Goal: Transaction & Acquisition: Download file/media

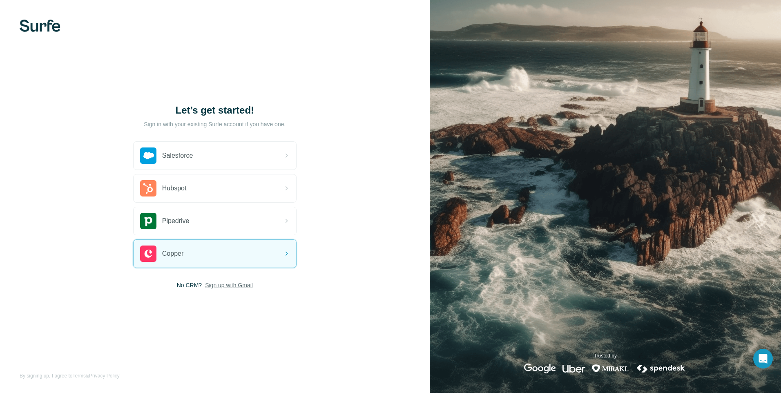
click at [234, 284] on span "Sign up with Gmail" at bounding box center [229, 285] width 48 height 8
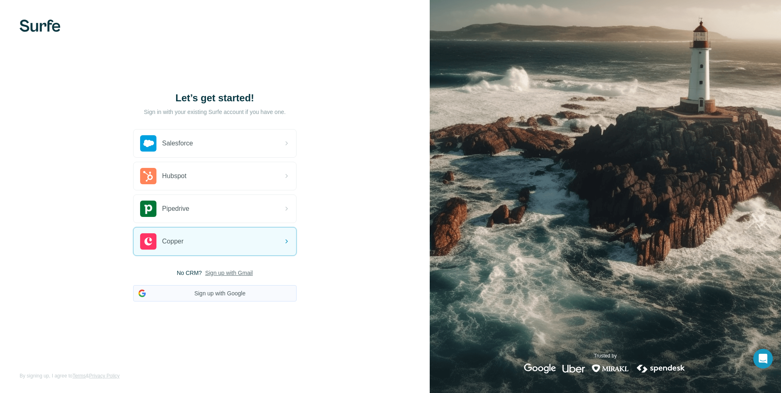
click at [205, 294] on button "Sign up with Google" at bounding box center [214, 293] width 163 height 16
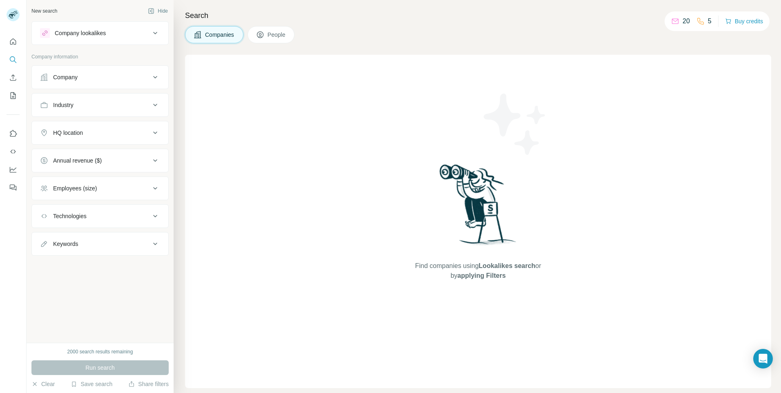
click at [707, 24] on div "5" at bounding box center [704, 21] width 15 height 10
click at [680, 20] on div "20" at bounding box center [680, 21] width 19 height 10
click at [14, 43] on icon "Quick start" at bounding box center [13, 41] width 6 height 6
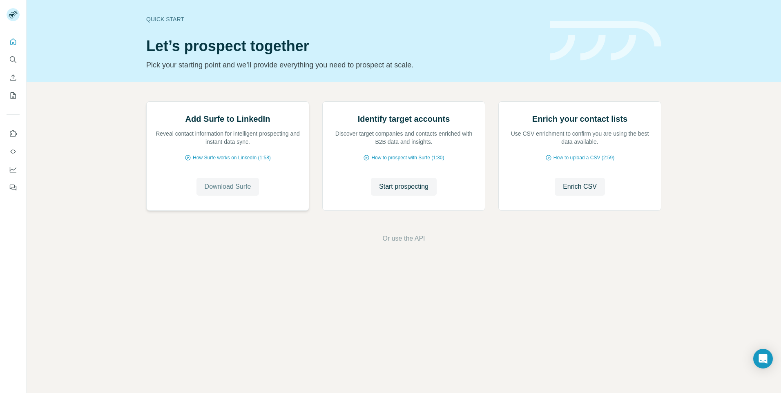
click at [234, 192] on span "Download Surfe" at bounding box center [228, 187] width 47 height 10
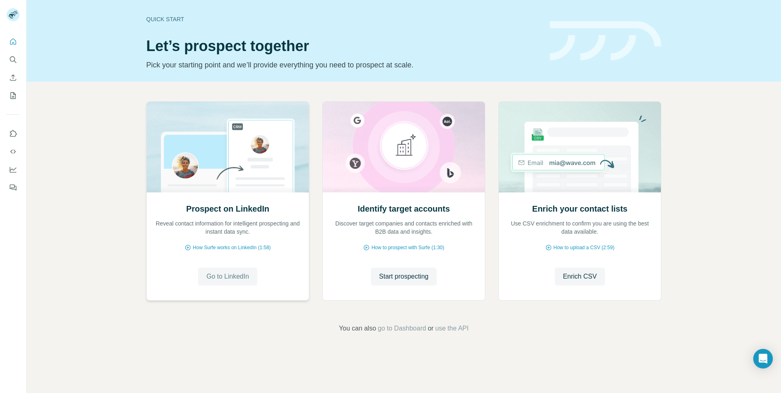
click at [221, 277] on span "Go to LinkedIn" at bounding box center [227, 277] width 42 height 10
